Goal: Task Accomplishment & Management: Use online tool/utility

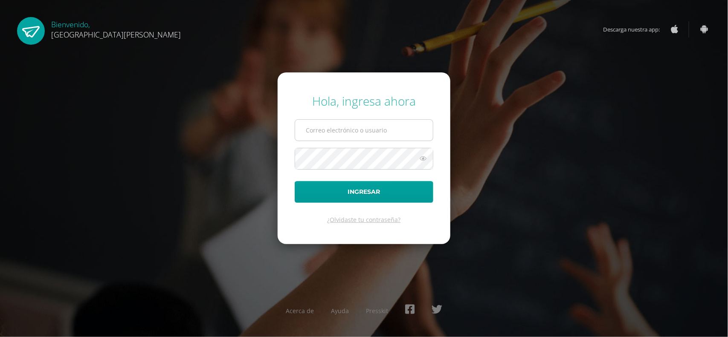
click at [315, 129] on input "text" at bounding box center [364, 130] width 138 height 21
type input "[EMAIL_ADDRESS][DOMAIN_NAME]"
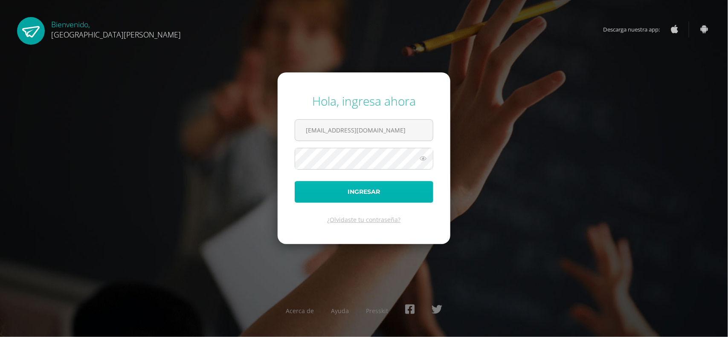
click at [337, 192] on button "Ingresar" at bounding box center [364, 192] width 139 height 22
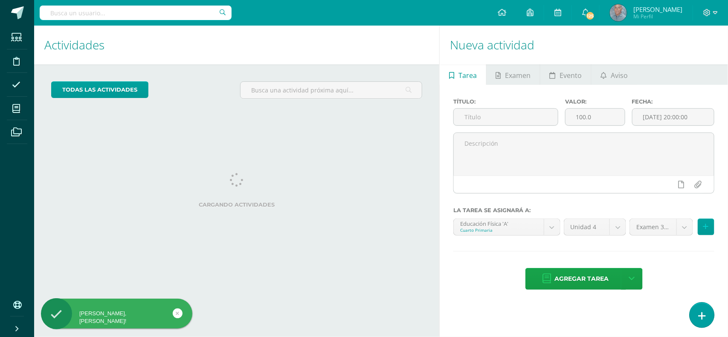
click at [705, 320] on icon at bounding box center [702, 316] width 8 height 10
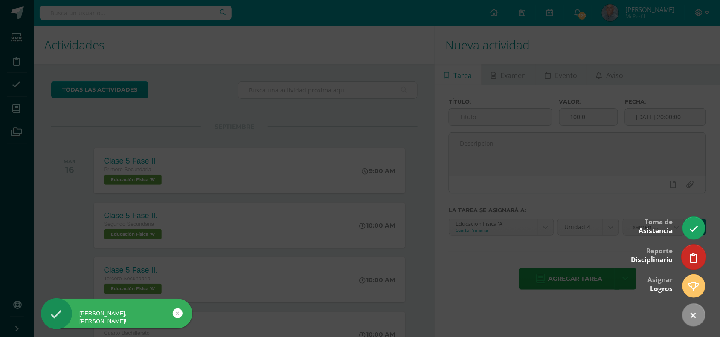
click at [694, 259] on icon at bounding box center [694, 258] width 8 height 10
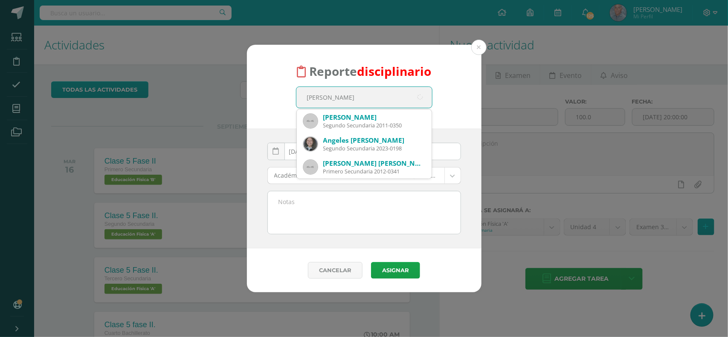
type input "marisabel Reyes"
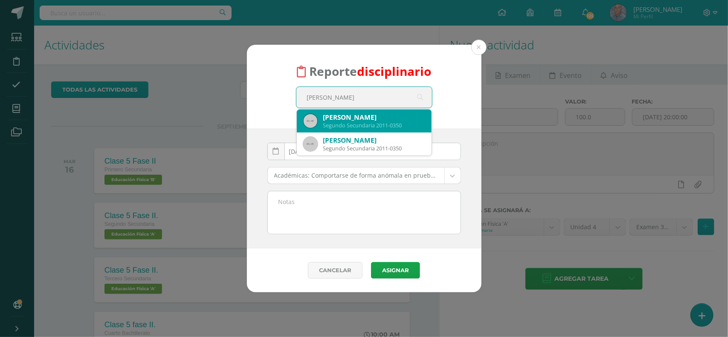
click at [378, 124] on div "Segundo Secundaria 2011-0350" at bounding box center [374, 125] width 102 height 7
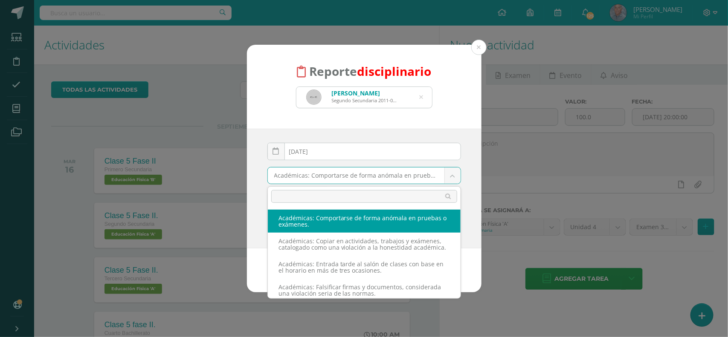
click at [451, 175] on body "Reporte disciplinario Marisabel Reyes Azurdia Segundo Secundaria 2011-0350 mari…" at bounding box center [364, 168] width 728 height 337
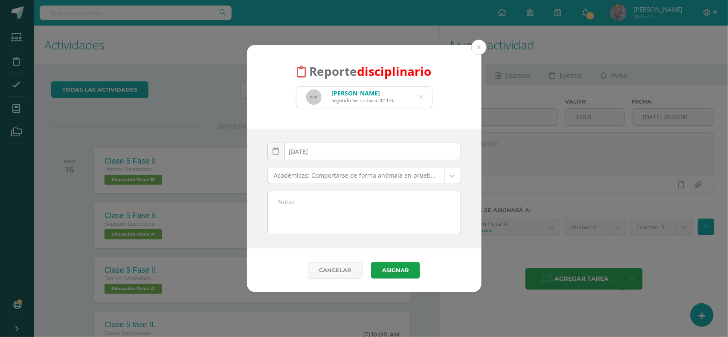
click at [451, 175] on body "Reporte disciplinario Marisabel Reyes Azurdia Segundo Secundaria 2011-0350 mari…" at bounding box center [364, 168] width 728 height 337
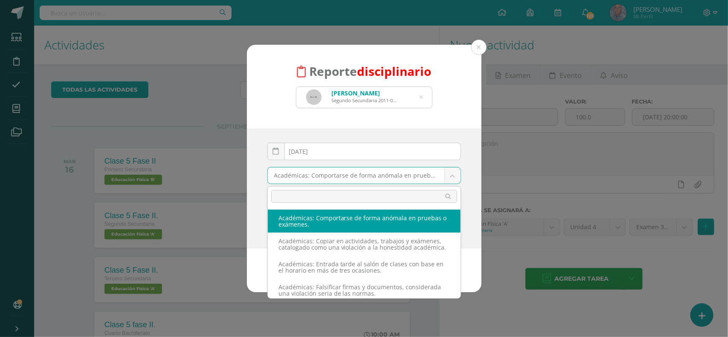
click at [451, 175] on body "Reporte disciplinario Marisabel Reyes Azurdia Segundo Secundaria 2011-0350 mari…" at bounding box center [364, 168] width 728 height 337
click at [452, 180] on body "Reporte disciplinario Marisabel Reyes Azurdia Segundo Secundaria 2011-0350 mari…" at bounding box center [364, 168] width 728 height 337
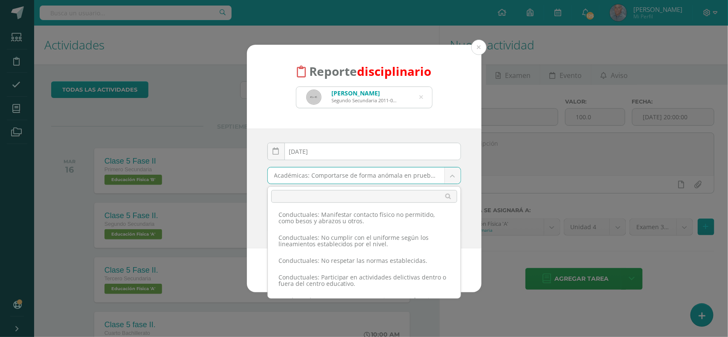
scroll to position [554, 0]
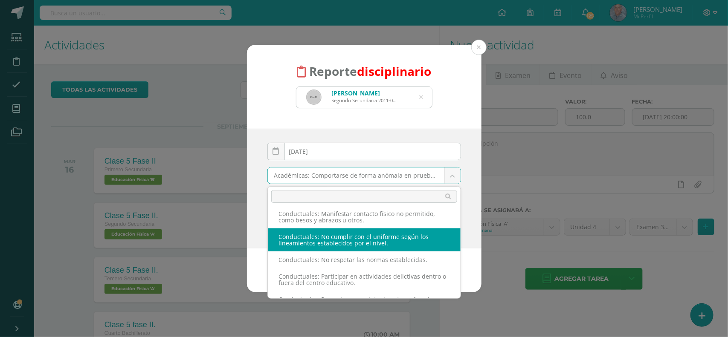
select select "37"
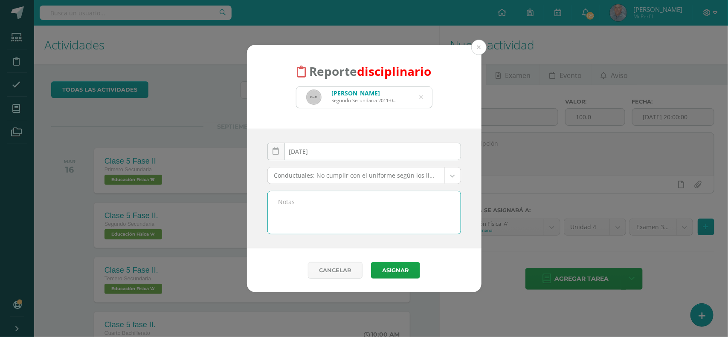
click at [280, 204] on textarea at bounding box center [364, 212] width 193 height 43
click at [389, 202] on textarea "Por traer blusa de color blanco y se habia estipulado que podian traer blusa de…" at bounding box center [364, 212] width 193 height 43
click at [291, 212] on textarea "Por traer blusa de color blanco y se había estipulado que podian traer blusa de…" at bounding box center [364, 212] width 193 height 43
click at [371, 213] on textarea "Por traer blusa de color blanco y se había estipulado que podían traer blusa de…" at bounding box center [364, 212] width 193 height 43
type textarea "Por traer blusa de color blanco y se había estipulado que podían traer blusa de…"
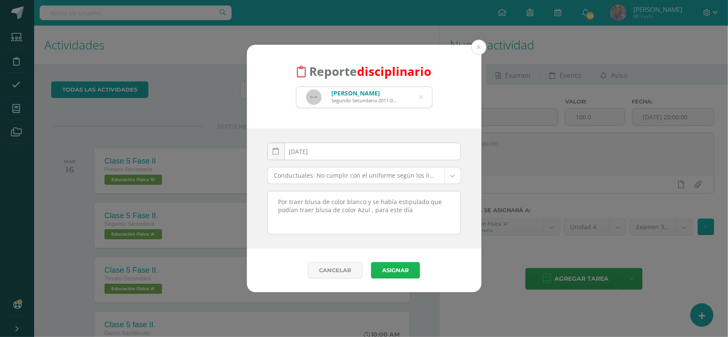
click at [395, 276] on button "Asignar" at bounding box center [395, 270] width 49 height 17
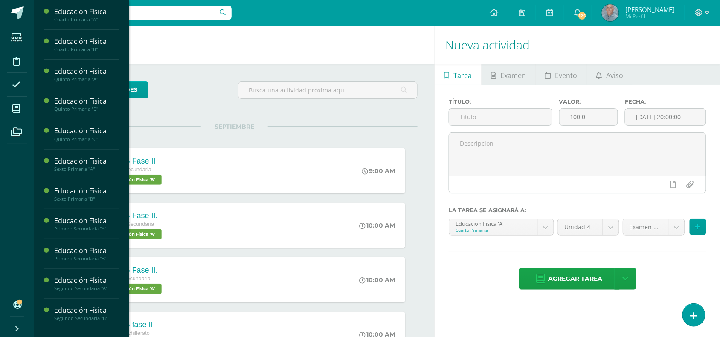
click at [122, 251] on div "Educación Física Cuarto Primaria "A" Actividades Estudiantes Planificación Dosi…" at bounding box center [82, 168] width 96 height 337
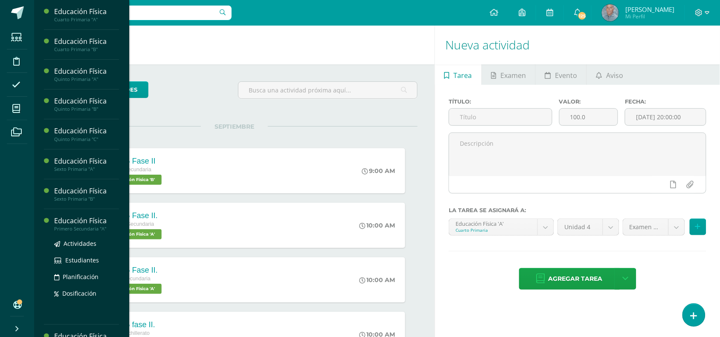
click at [84, 229] on div "Primero Secundaria "A"" at bounding box center [86, 229] width 65 height 6
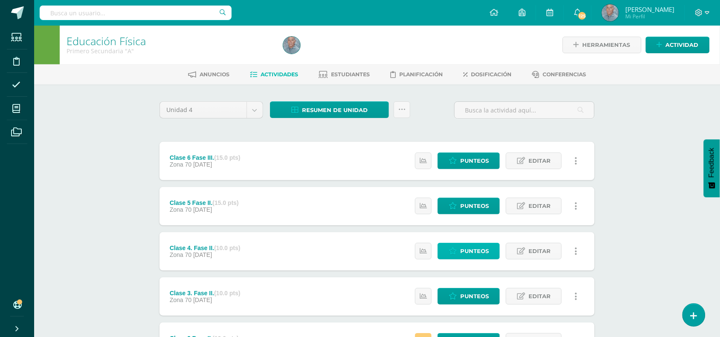
click at [466, 249] on span "Punteos" at bounding box center [474, 252] width 29 height 16
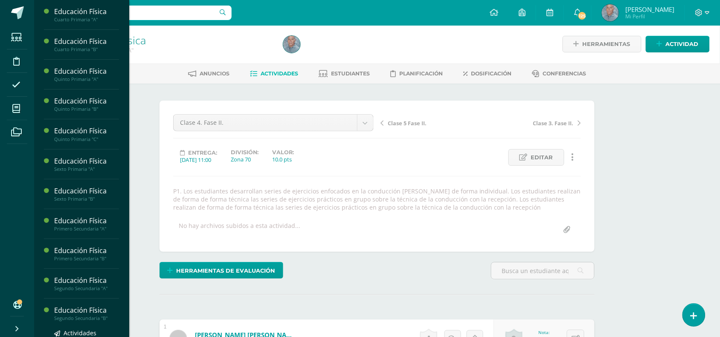
scroll to position [1, 0]
click at [85, 272] on span "Actividades" at bounding box center [80, 274] width 33 height 8
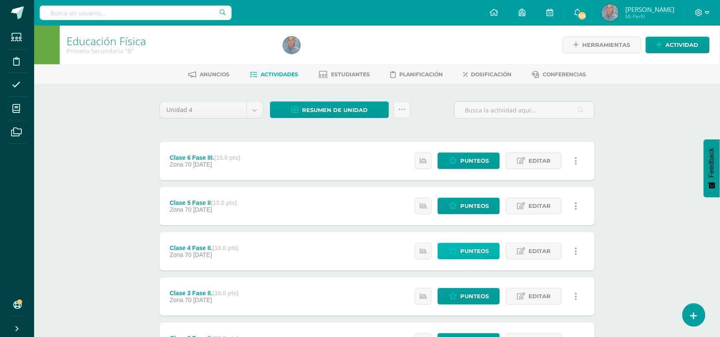
click at [474, 254] on span "Punteos" at bounding box center [474, 252] width 29 height 16
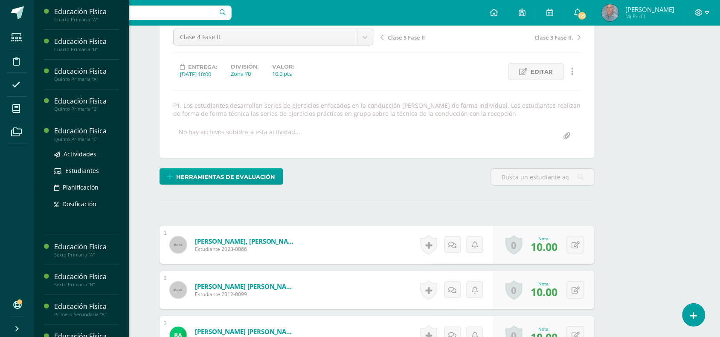
scroll to position [87, 0]
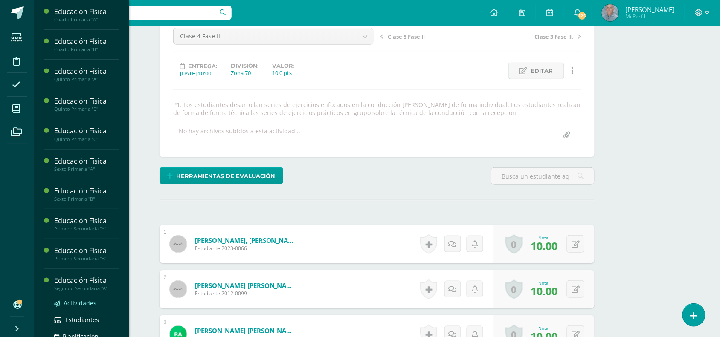
click at [80, 302] on span "Actividades" at bounding box center [80, 303] width 33 height 8
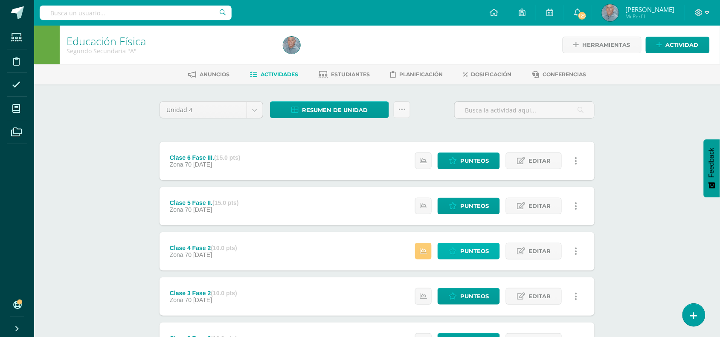
click at [485, 247] on span "Punteos" at bounding box center [474, 252] width 29 height 16
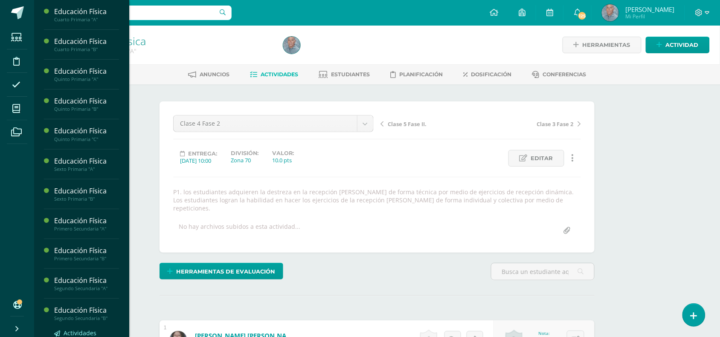
click at [80, 329] on link "Actividades" at bounding box center [86, 333] width 65 height 10
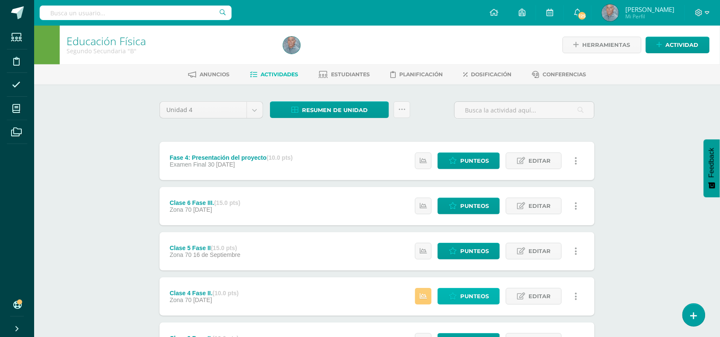
click at [479, 297] on span "Punteos" at bounding box center [474, 297] width 29 height 16
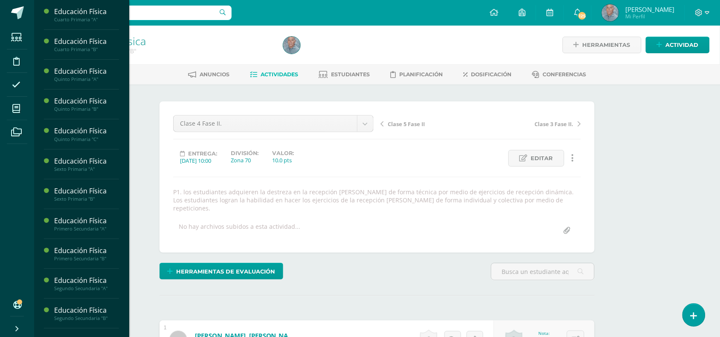
scroll to position [173, 0]
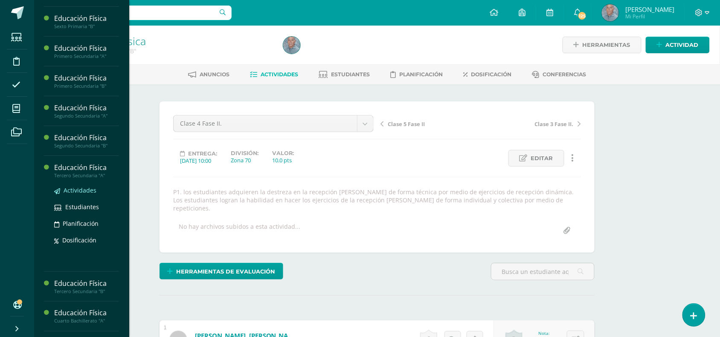
click at [84, 189] on span "Actividades" at bounding box center [80, 190] width 33 height 8
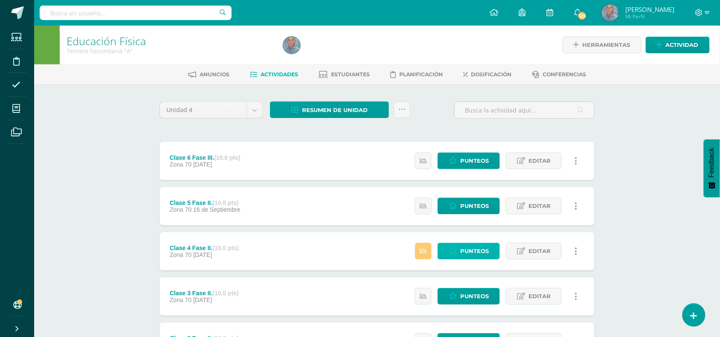
click at [458, 252] on link "Punteos" at bounding box center [469, 251] width 62 height 17
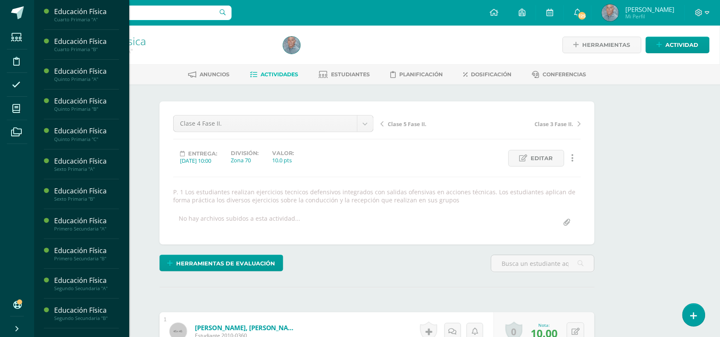
scroll to position [173, 0]
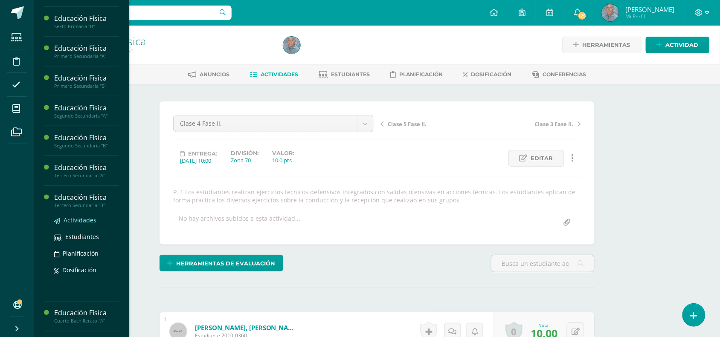
click at [84, 220] on span "Actividades" at bounding box center [80, 220] width 33 height 8
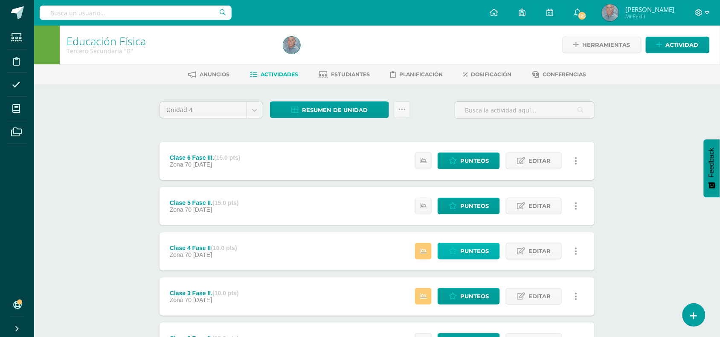
click at [472, 248] on span "Punteos" at bounding box center [474, 252] width 29 height 16
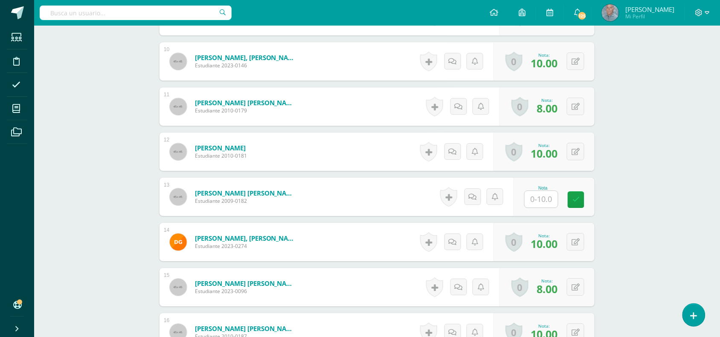
scroll to position [678, 0]
click at [532, 198] on input "text" at bounding box center [546, 198] width 34 height 17
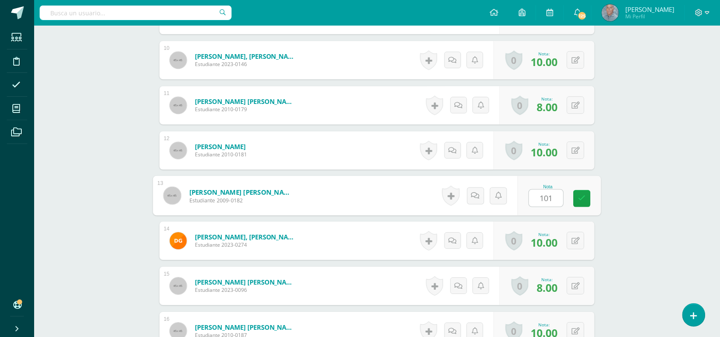
type input "10"
click at [583, 197] on icon at bounding box center [582, 198] width 8 height 7
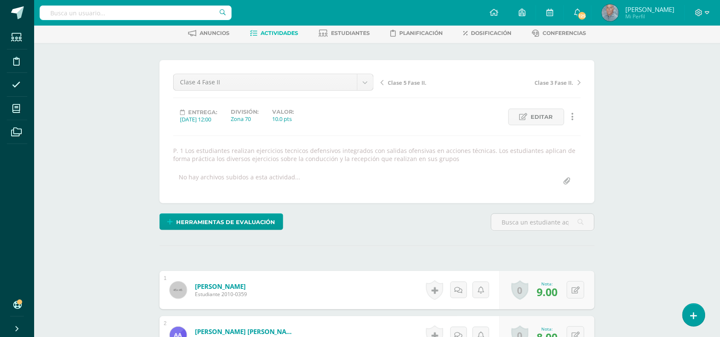
scroll to position [0, 0]
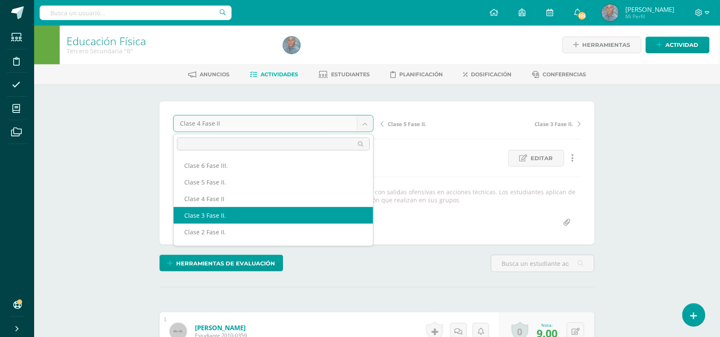
select select "/dashboard/teacher/grade-activity/49317/"
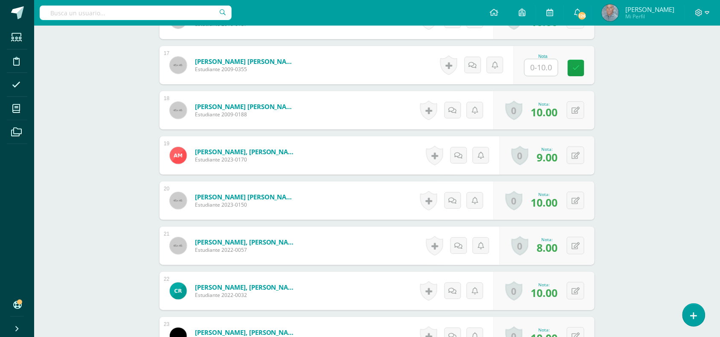
scroll to position [1005, 0]
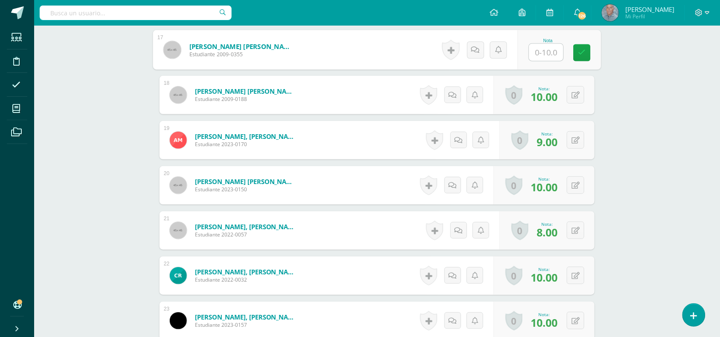
click at [536, 52] on input "text" at bounding box center [546, 52] width 34 height 17
type input "0"
click at [580, 55] on icon at bounding box center [582, 52] width 8 height 7
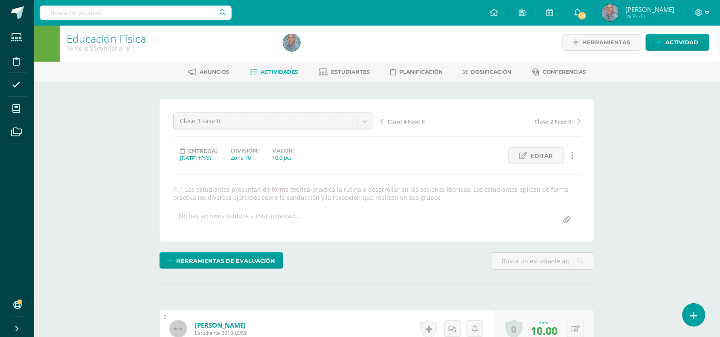
scroll to position [0, 0]
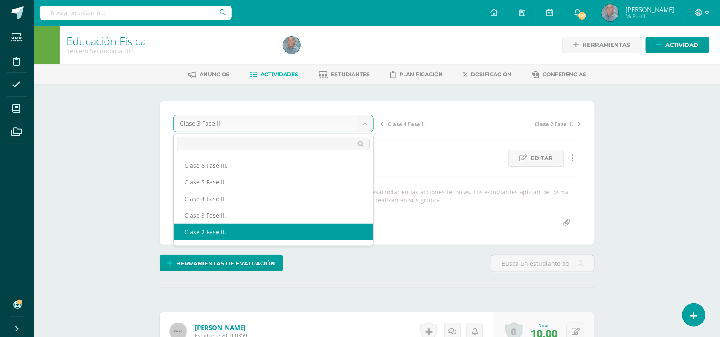
select select "/dashboard/teacher/grade-activity/49297/"
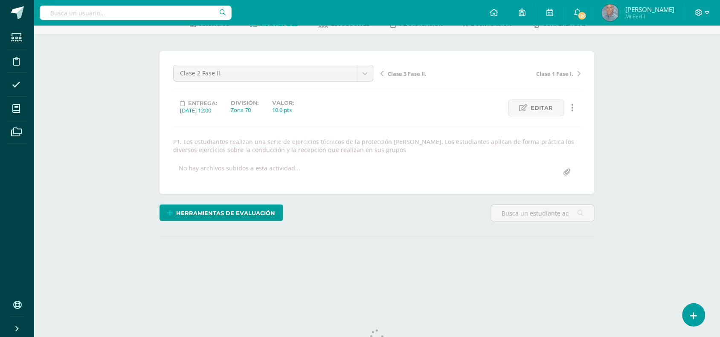
scroll to position [81, 0]
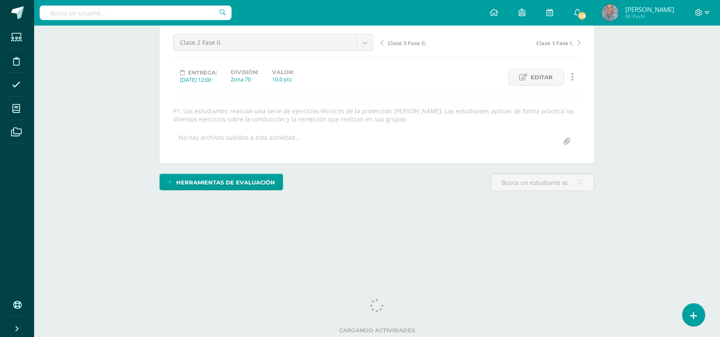
click at [719, 273] on html "Estudiantes Disciplina Asistencia Mis cursos Archivos Soporte Centro de ayuda Ú…" at bounding box center [360, 96] width 720 height 354
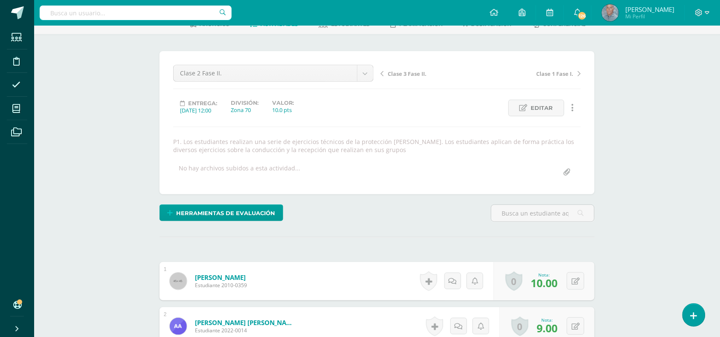
scroll to position [0, 0]
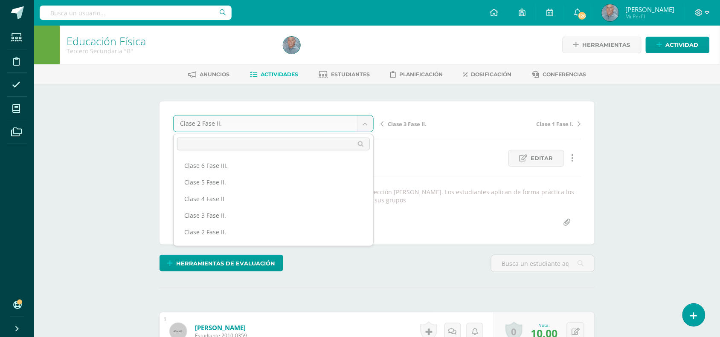
scroll to position [14, 0]
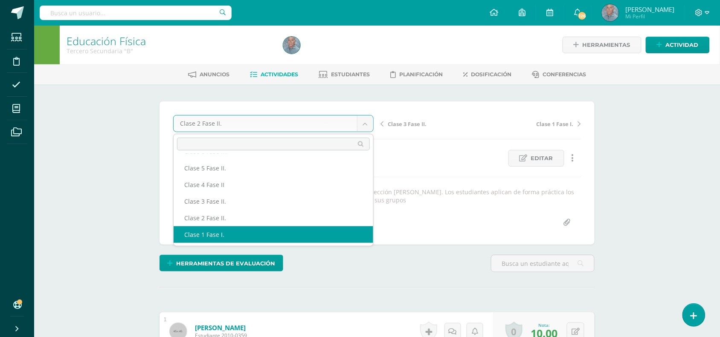
select select "/dashboard/teacher/grade-activity/49294/"
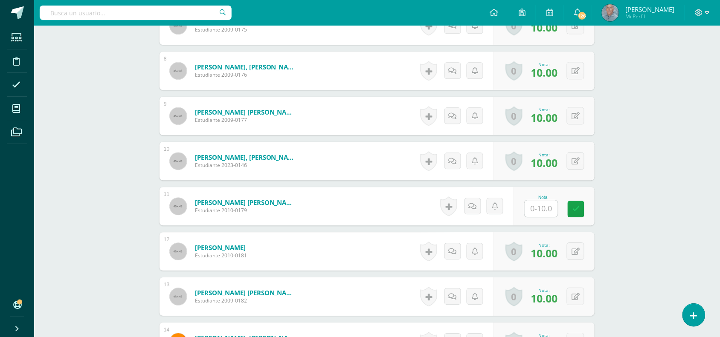
scroll to position [657, 0]
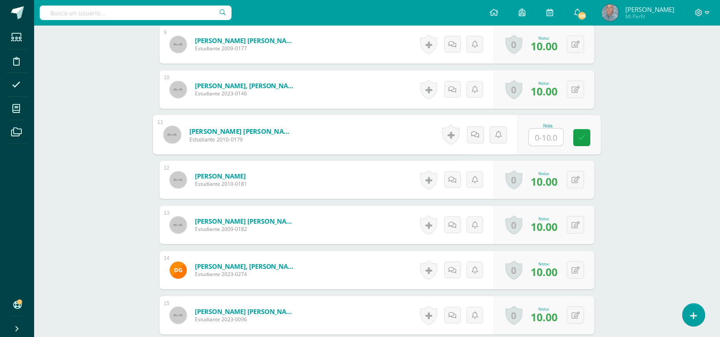
click at [538, 137] on input "text" at bounding box center [546, 137] width 34 height 17
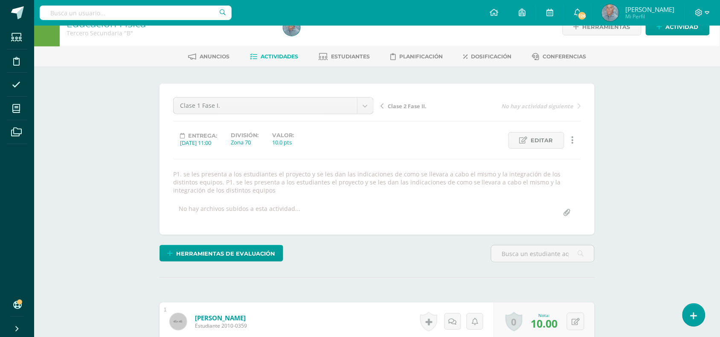
scroll to position [0, 0]
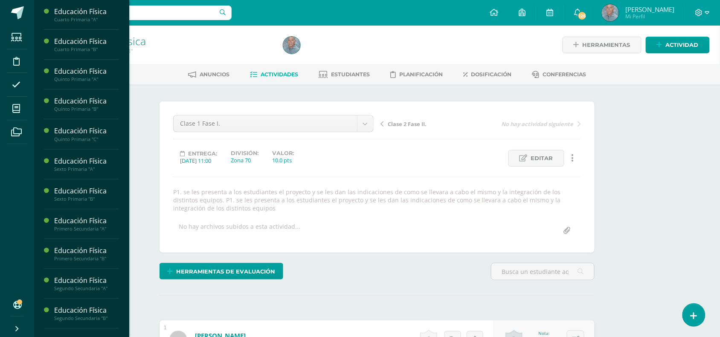
scroll to position [173, 0]
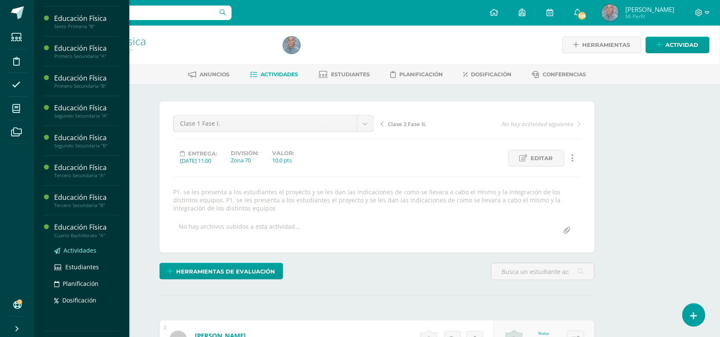
click at [80, 252] on span "Actividades" at bounding box center [80, 251] width 33 height 8
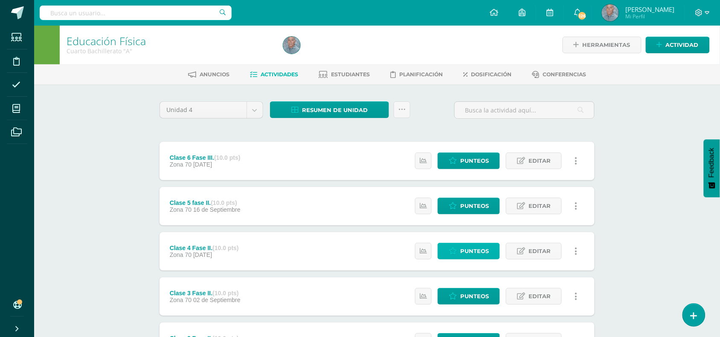
click at [463, 246] on span "Punteos" at bounding box center [474, 252] width 29 height 16
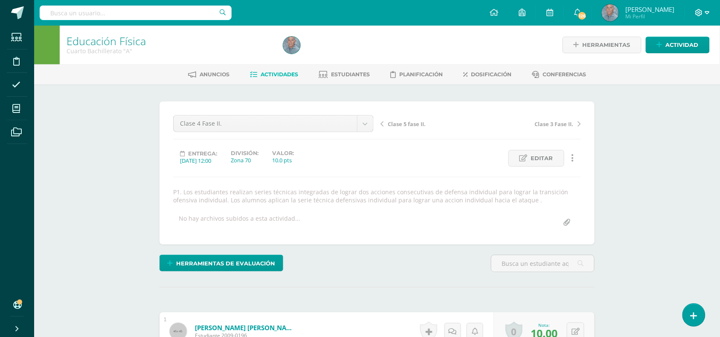
click at [704, 11] on span at bounding box center [702, 12] width 15 height 9
click at [667, 60] on span "Cerrar sesión" at bounding box center [680, 58] width 38 height 8
